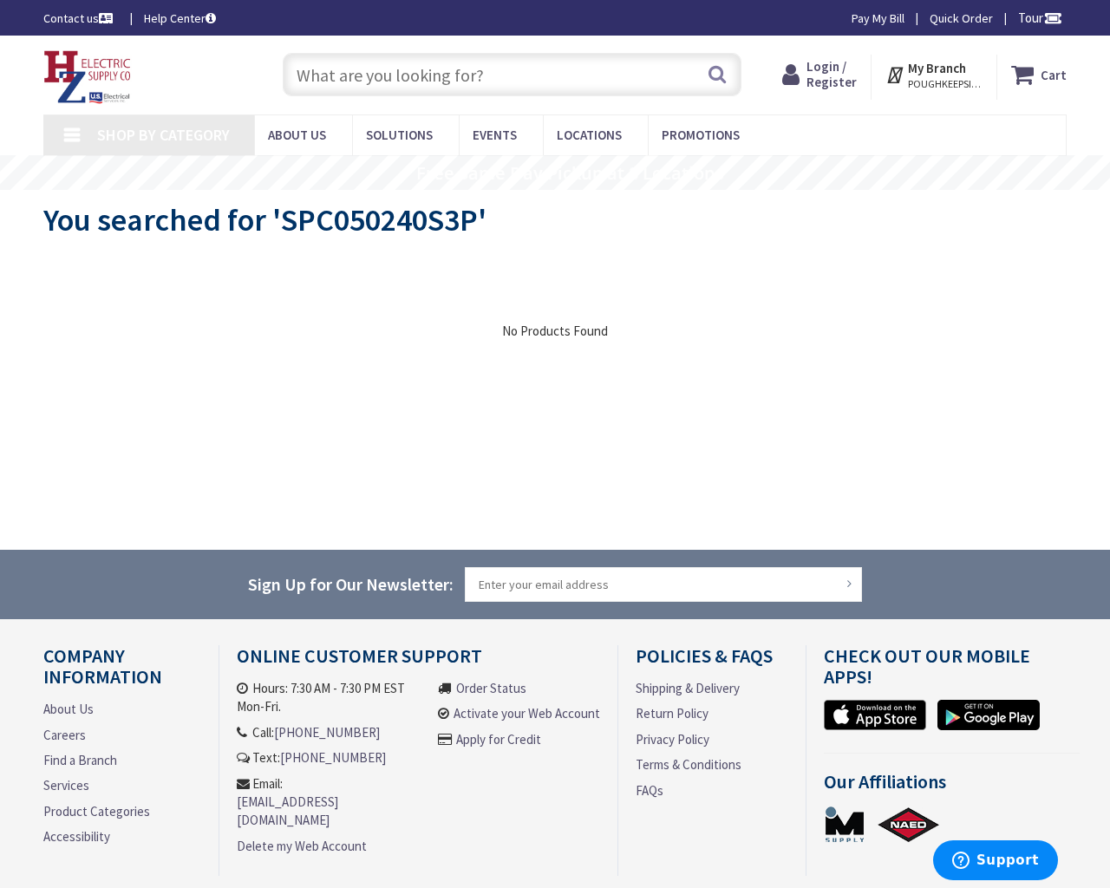
type input "Tin Pot Run Ln, [GEOGRAPHIC_DATA], VA 22734, [GEOGRAPHIC_DATA]"
